Goal: Task Accomplishment & Management: Complete application form

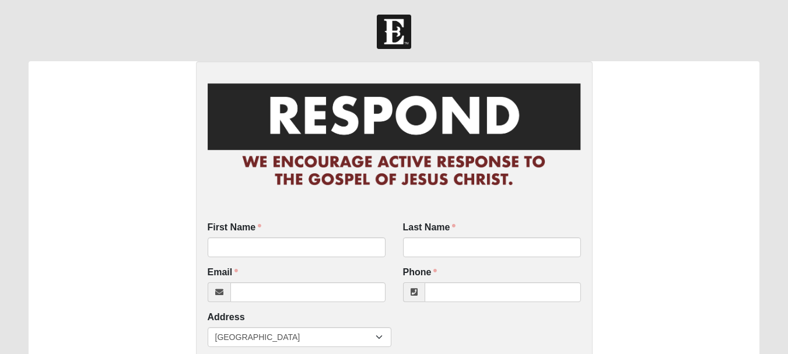
click at [262, 245] on input "First Name" at bounding box center [297, 247] width 178 height 20
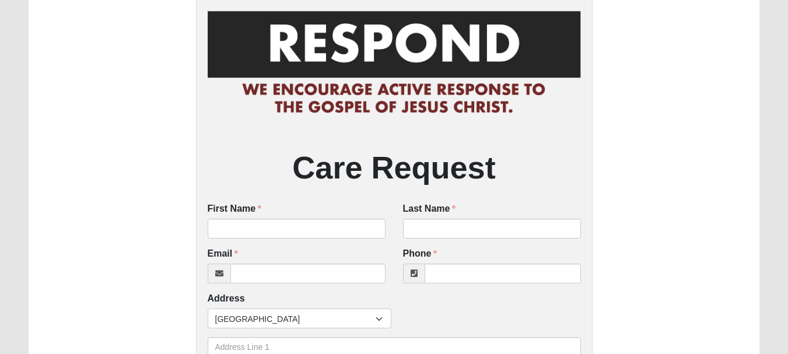
scroll to position [175, 0]
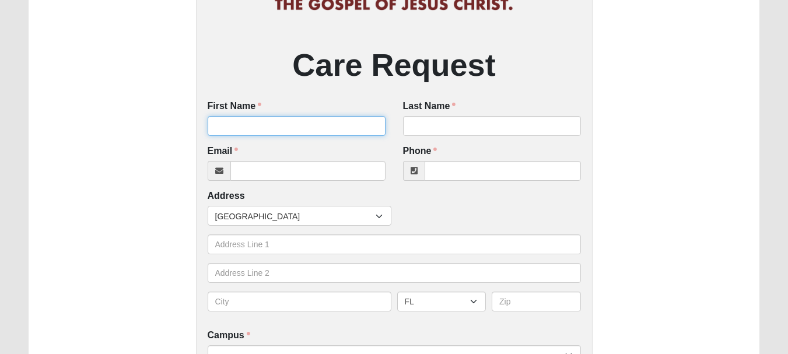
click at [236, 123] on input "First Name" at bounding box center [297, 126] width 178 height 20
type input "Melanie"
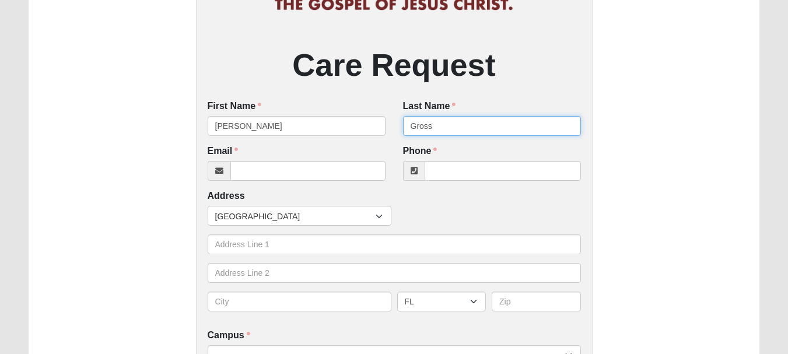
type input "Gross"
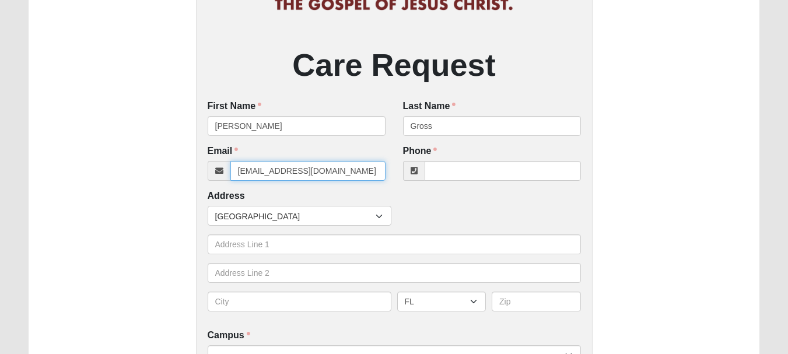
type input "artistikgirl@aol.com"
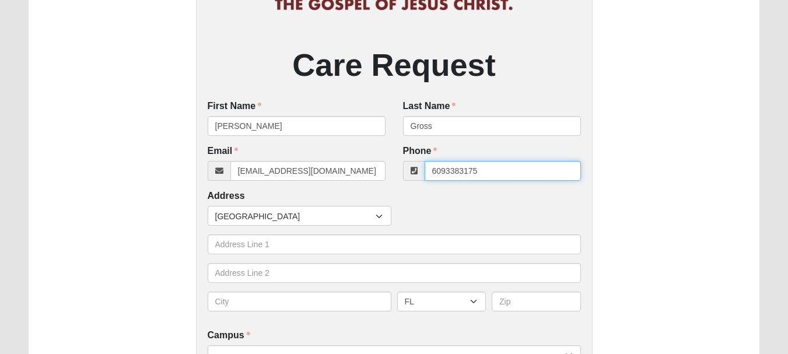
type input "(609) 338-3175"
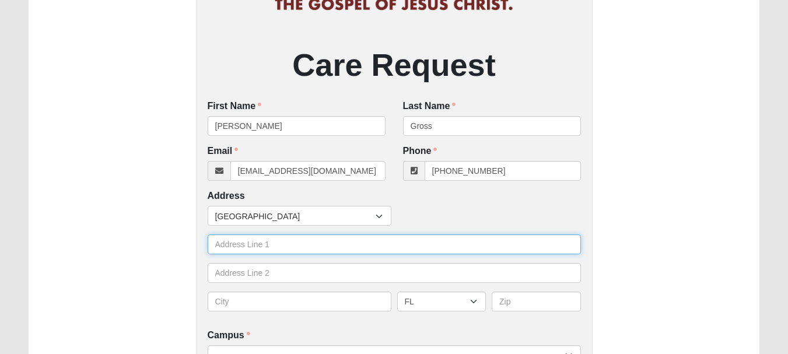
type input "2753 Mayport Rd"
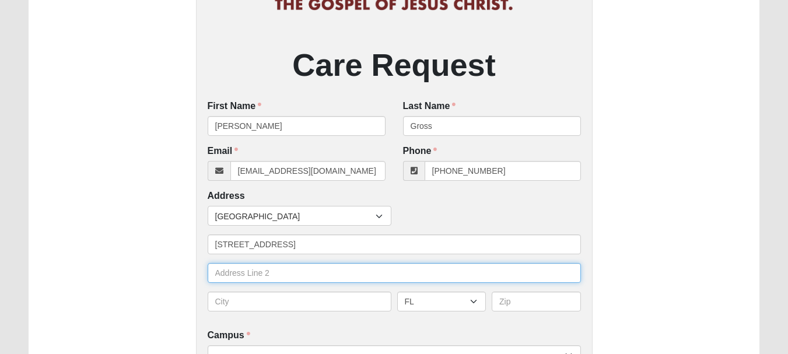
type input "Ste 1130"
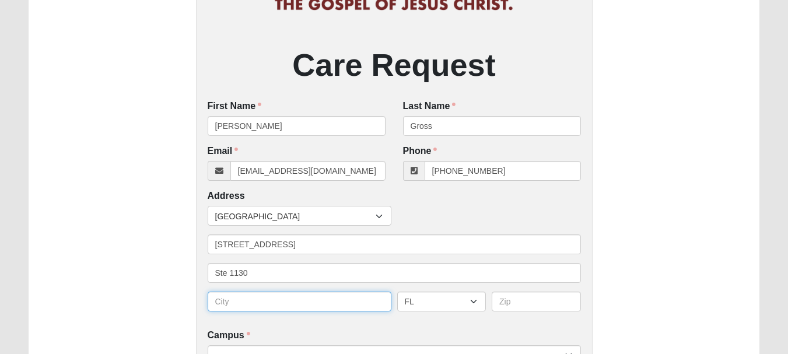
type input "Jacksonville"
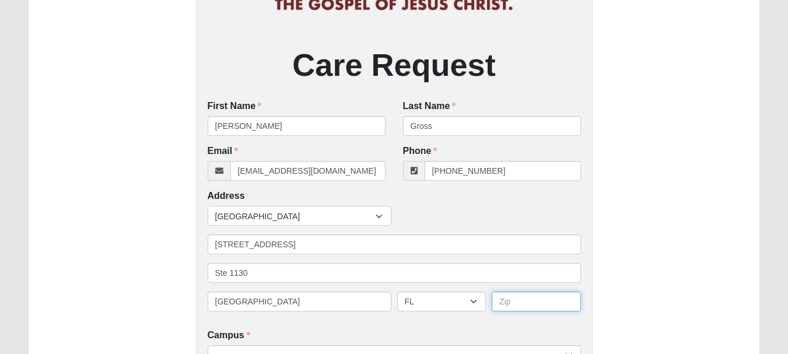
type input "32233"
click at [452, 208] on div "Countries United States ------------------------ Afghanistan Aland Islands Alba…" at bounding box center [394, 216] width 379 height 20
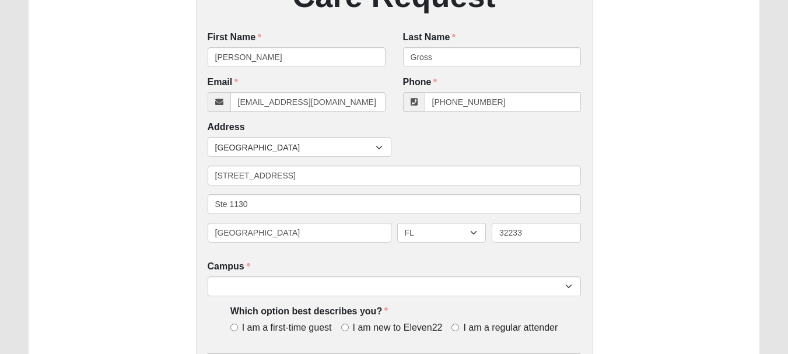
scroll to position [350, 0]
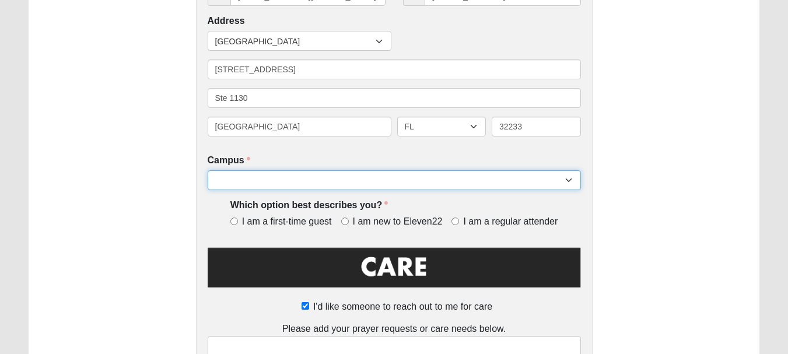
click at [304, 182] on select "Arlington Baymeadows College Park Orlando (Coming Soon) Eleven22 Online Fleming…" at bounding box center [394, 180] width 373 height 20
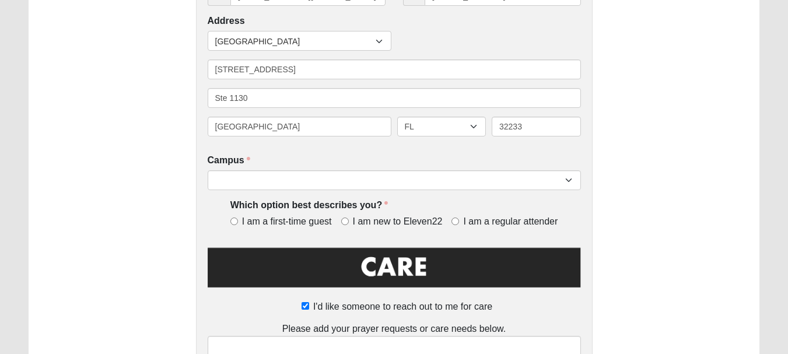
click at [632, 86] on div "Care Request First Name Melanie First Name is required. Last Name Gross Last Na…" at bounding box center [394, 77] width 730 height 732
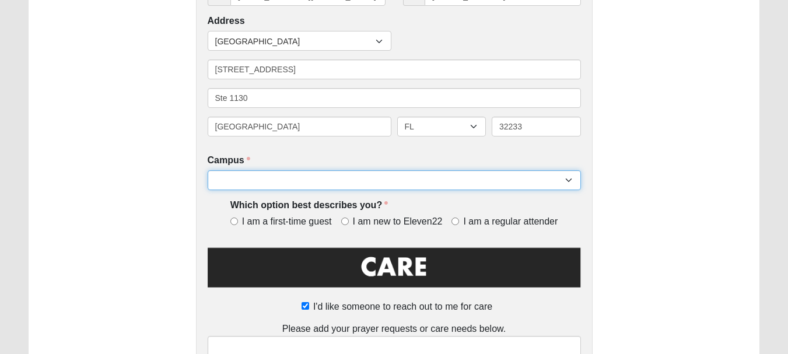
click at [313, 178] on select "Arlington Baymeadows College Park Orlando (Coming Soon) Eleven22 Online Fleming…" at bounding box center [394, 180] width 373 height 20
select select "3"
click at [208, 171] on select "Arlington Baymeadows College Park Orlando (Coming Soon) Eleven22 Online Fleming…" at bounding box center [394, 180] width 373 height 20
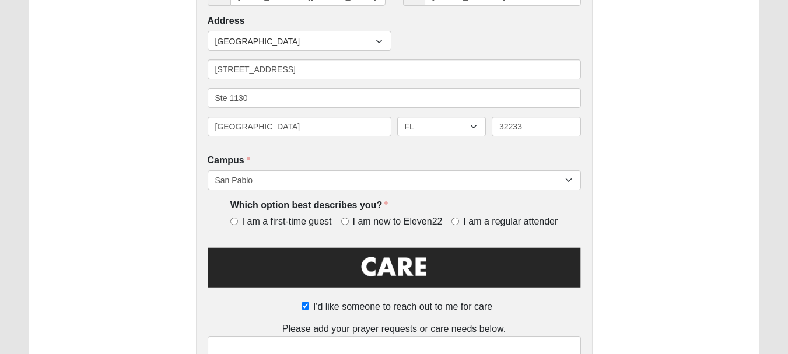
click at [367, 231] on div "Which option best describes you? I am a first-time guest I am new to Eleven22 I…" at bounding box center [394, 218] width 373 height 38
click at [345, 220] on input "I am new to Eleven22" at bounding box center [345, 221] width 8 height 8
radio input "true"
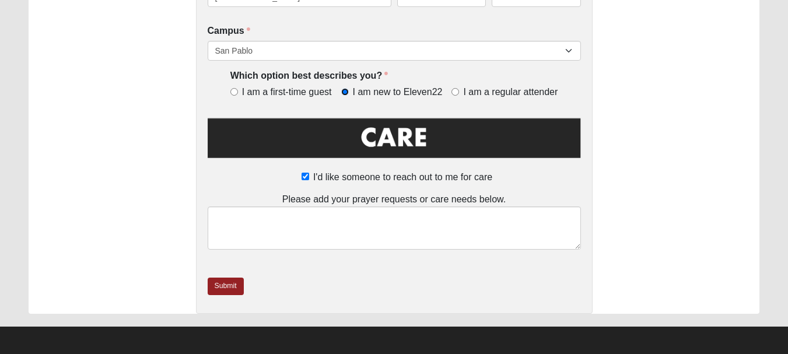
scroll to position [483, 0]
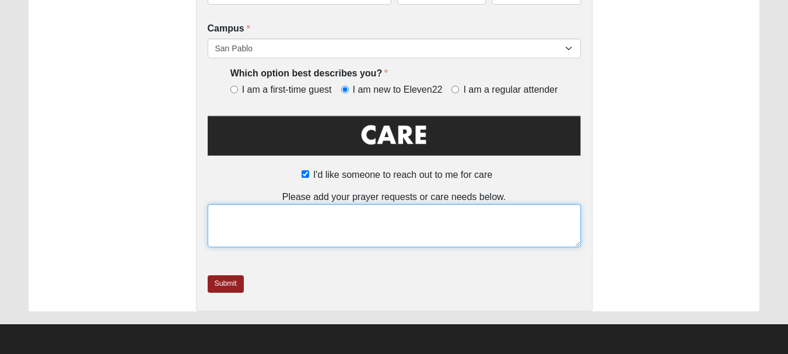
click at [383, 223] on textarea at bounding box center [394, 225] width 373 height 43
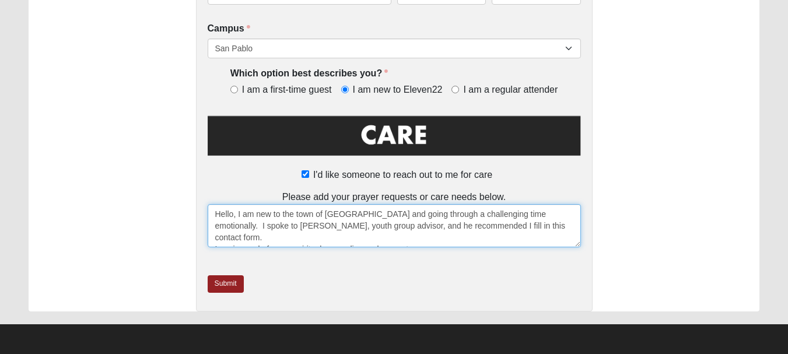
click at [293, 232] on textarea "Hello, I am new to the town of Jacksonville and going through a challenging tim…" at bounding box center [394, 225] width 373 height 43
click at [400, 233] on textarea "Hello, I am new to the town of Jacksonville and going through a challenging tim…" at bounding box center [394, 225] width 373 height 43
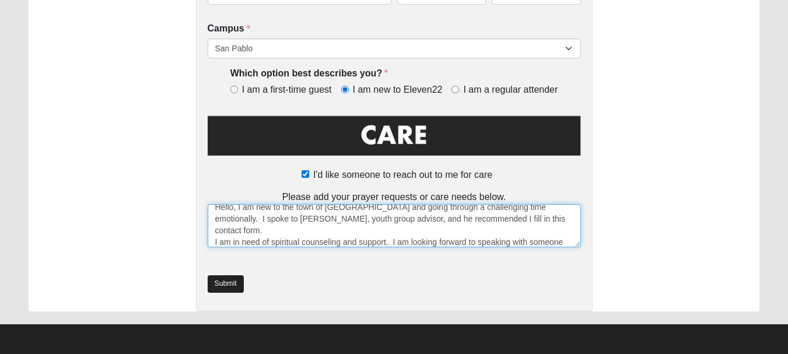
type textarea "Hello, I am new to the town of Jacksonville and going through a challenging tim…"
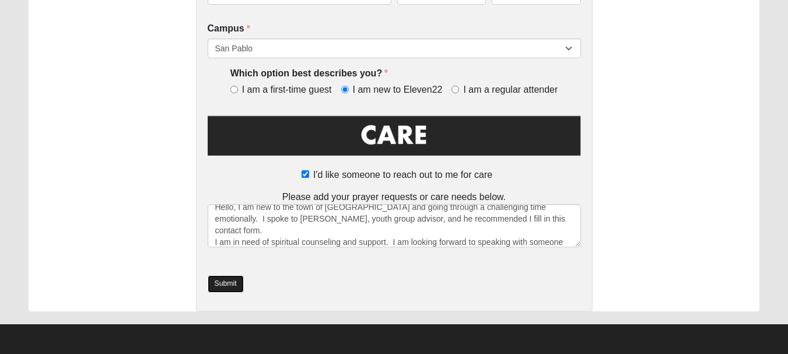
click at [223, 282] on link "Submit" at bounding box center [226, 283] width 36 height 17
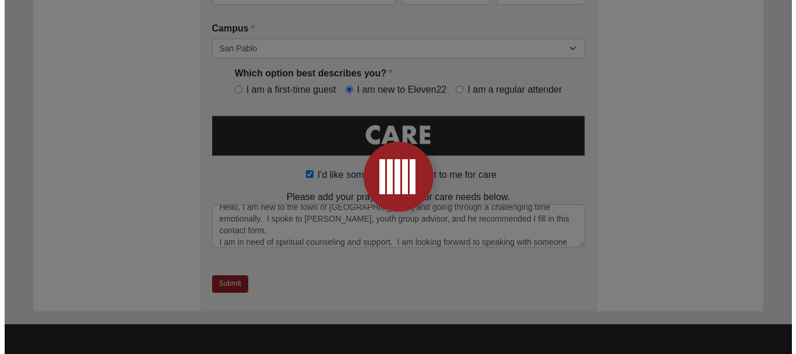
scroll to position [0, 0]
